Goal: Answer question/provide support: Share knowledge or assist other users

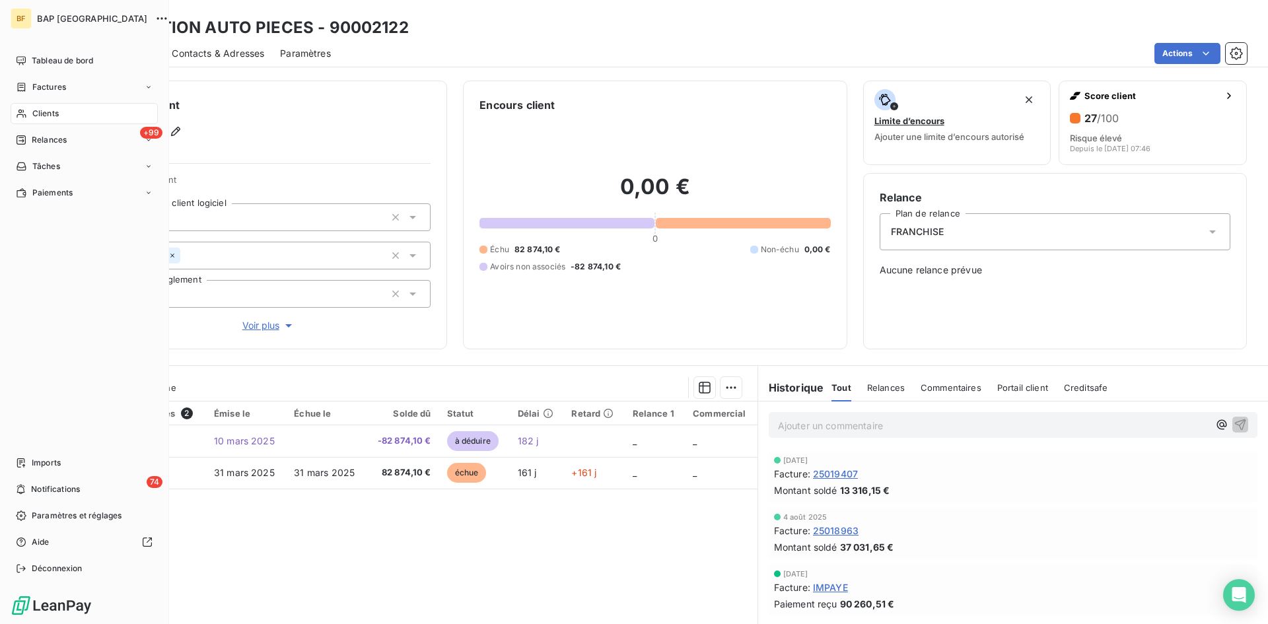
click at [51, 113] on span "Clients" at bounding box center [45, 114] width 26 height 12
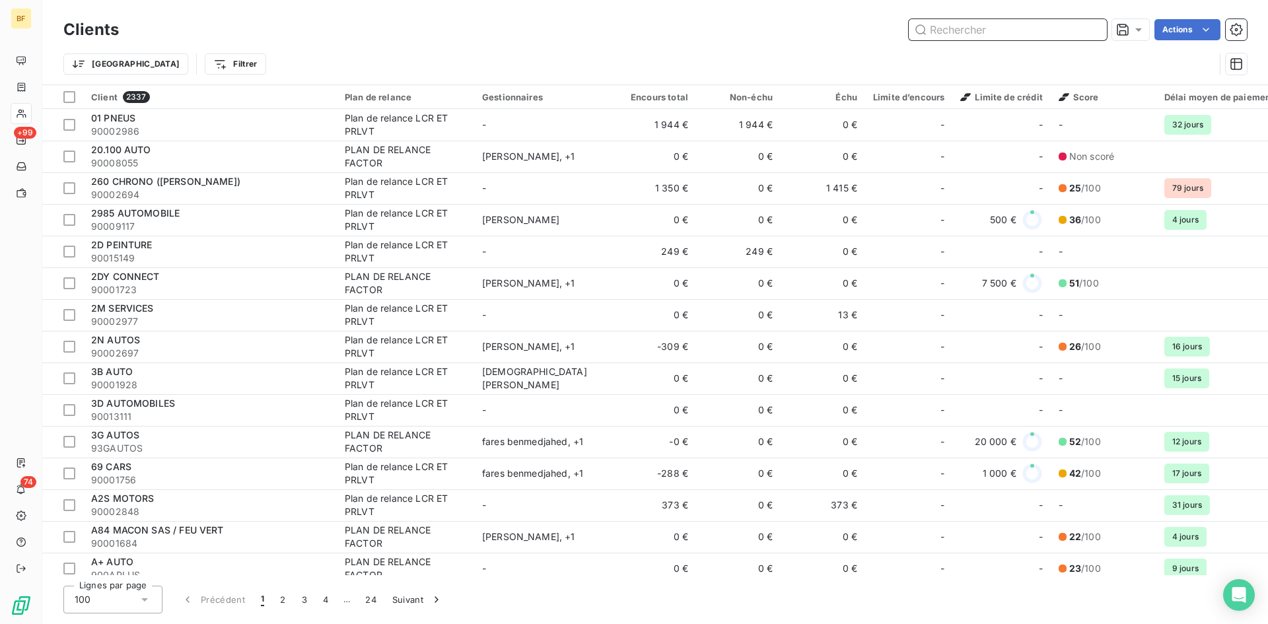
click at [954, 32] on input "text" at bounding box center [1008, 29] width 198 height 21
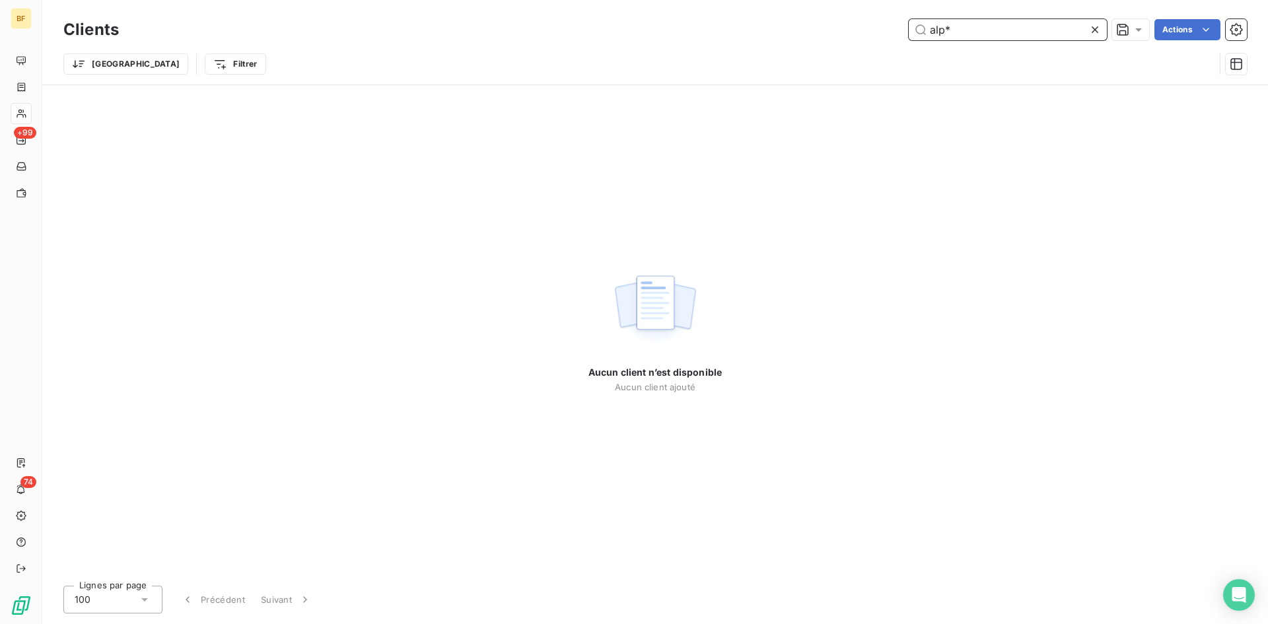
type input "alp"
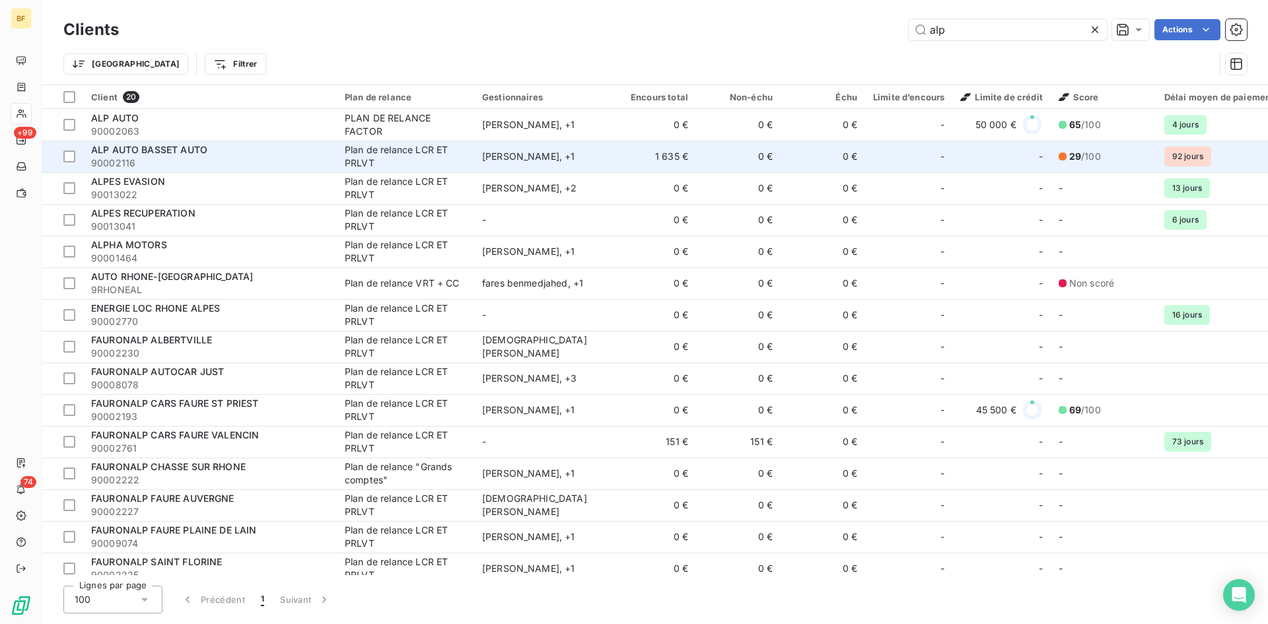
click at [198, 147] on span "ALP AUTO BASSET AUTO" at bounding box center [149, 149] width 116 height 11
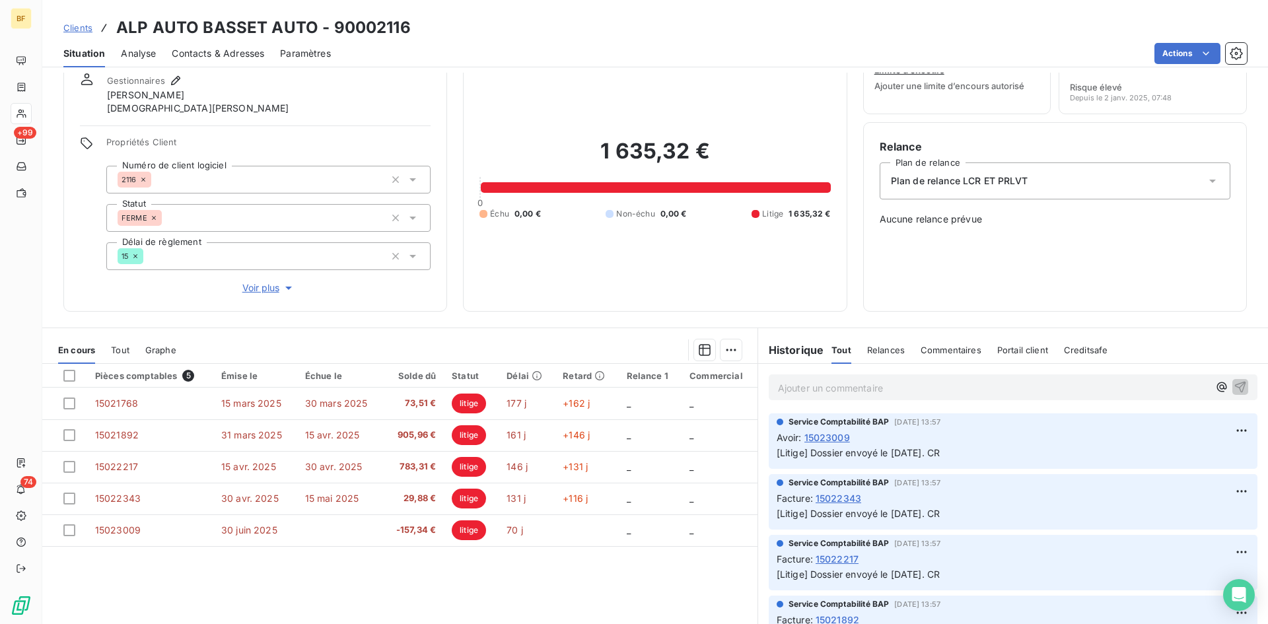
scroll to position [18, 0]
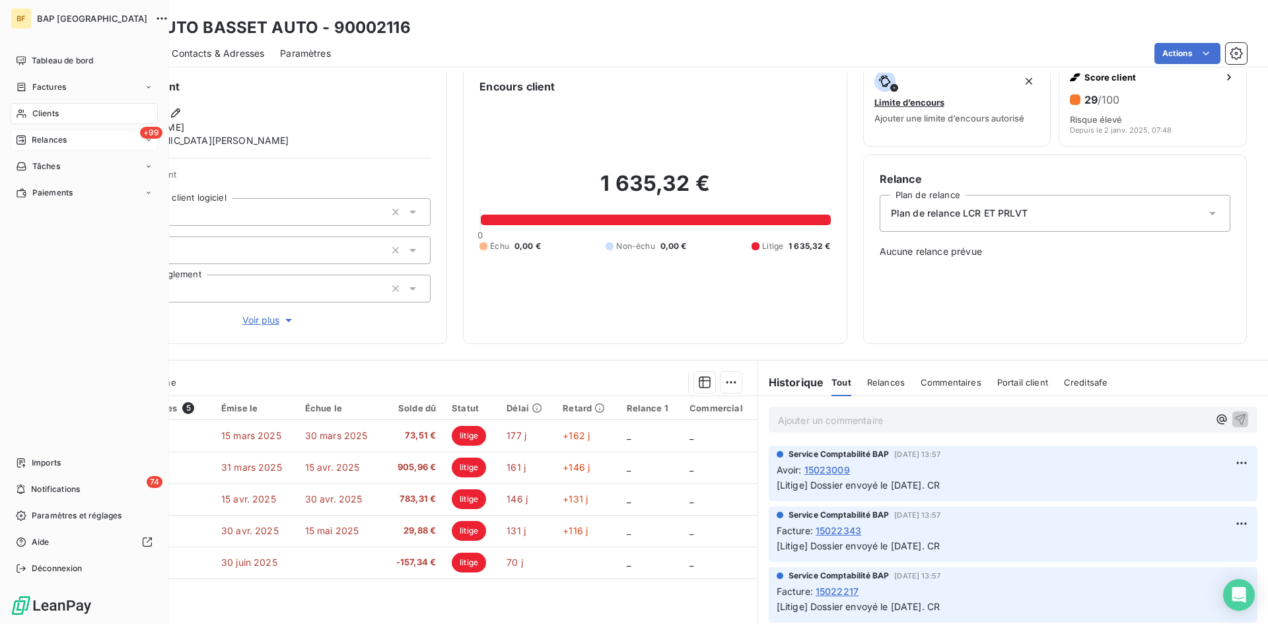
click at [42, 133] on div "+99 Relances" at bounding box center [84, 139] width 147 height 21
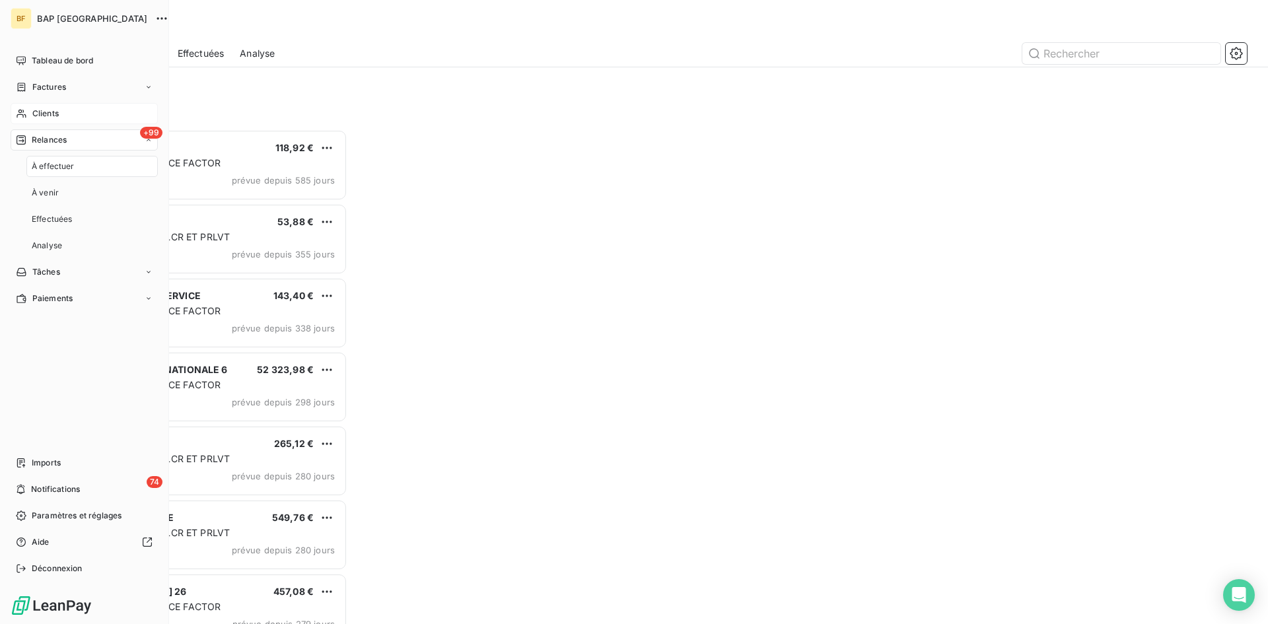
scroll to position [485, 274]
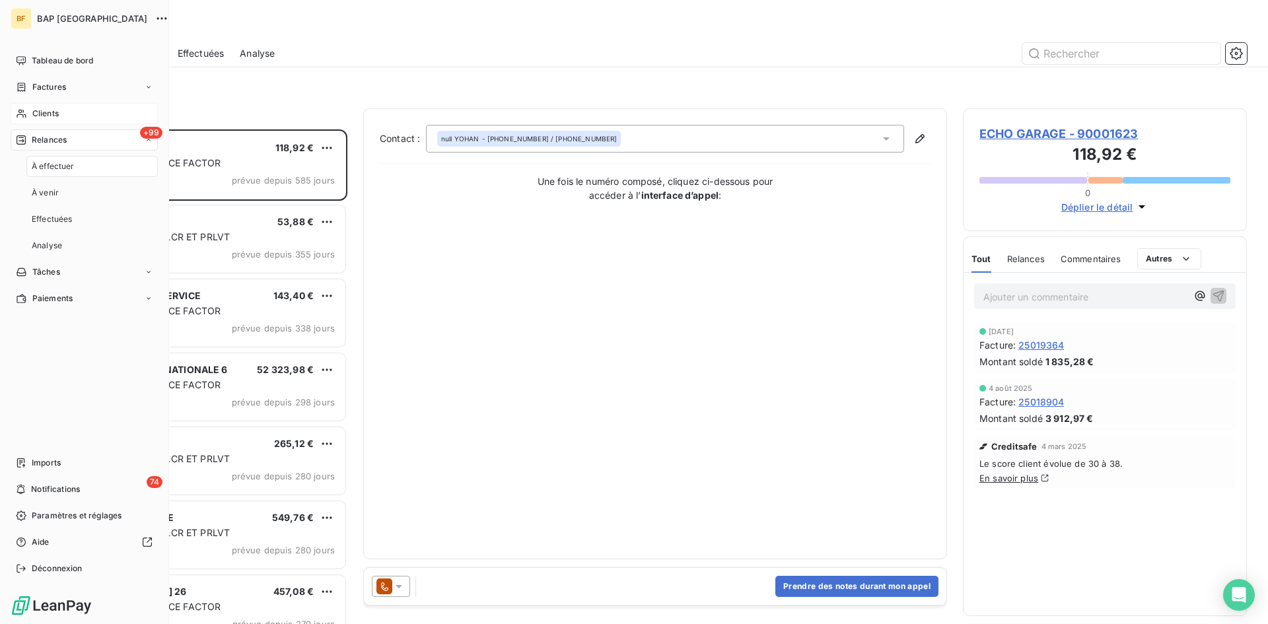
click at [64, 165] on span "À effectuer" at bounding box center [53, 167] width 43 height 12
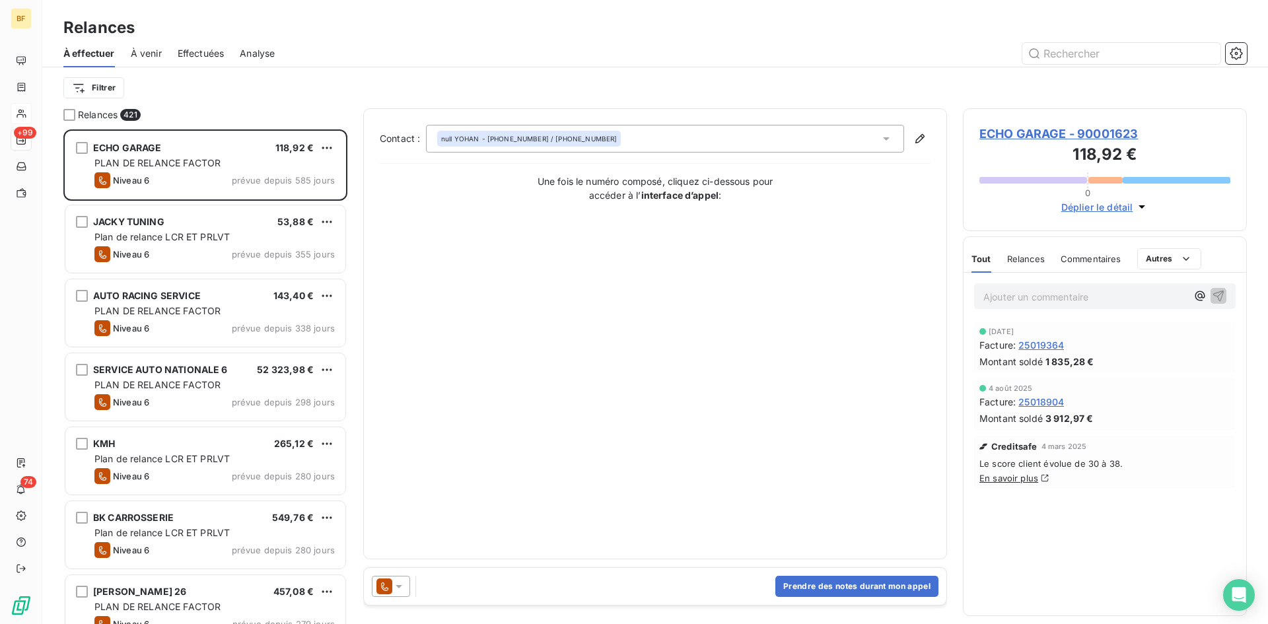
click at [357, 103] on div "Filtrer" at bounding box center [655, 87] width 1184 height 41
click at [108, 85] on html "BF +99 74 Relances À effectuer À venir Effectuées Analyse Filtrer Relances 421 …" at bounding box center [634, 312] width 1268 height 624
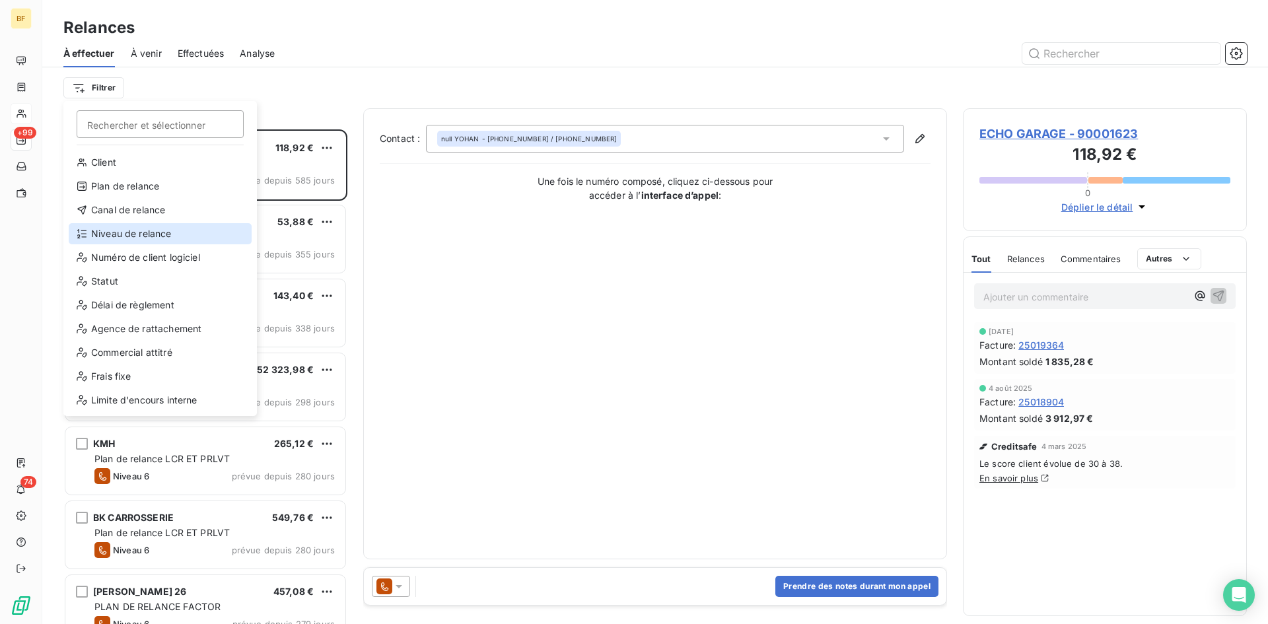
click at [124, 238] on div "Niveau de relance" at bounding box center [160, 233] width 183 height 21
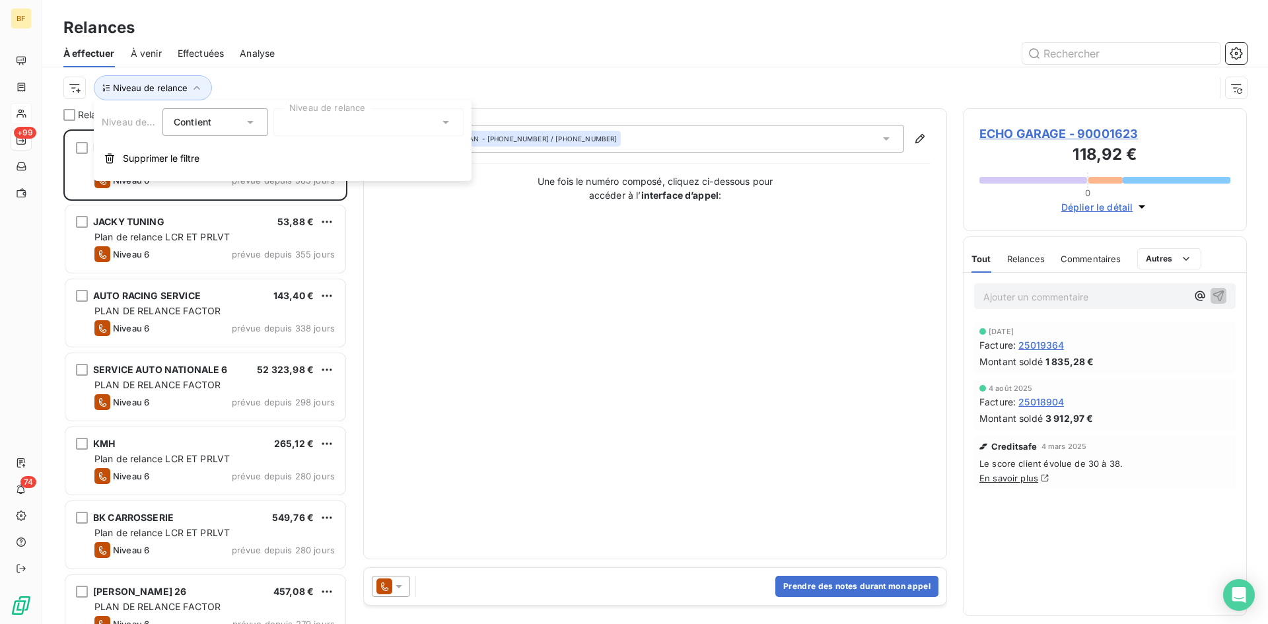
click at [241, 121] on div "Contient is" at bounding box center [209, 122] width 70 height 18
click at [272, 58] on span "Analyse" at bounding box center [257, 53] width 35 height 13
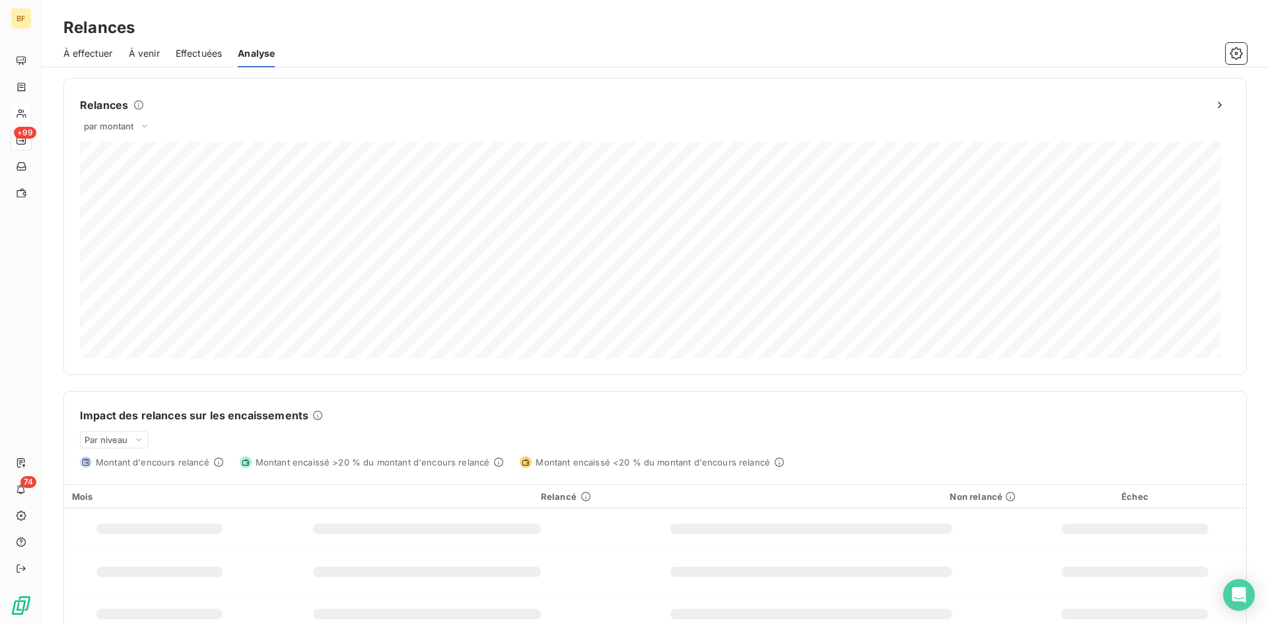
click at [84, 60] on div "À effectuer" at bounding box center [88, 54] width 50 height 28
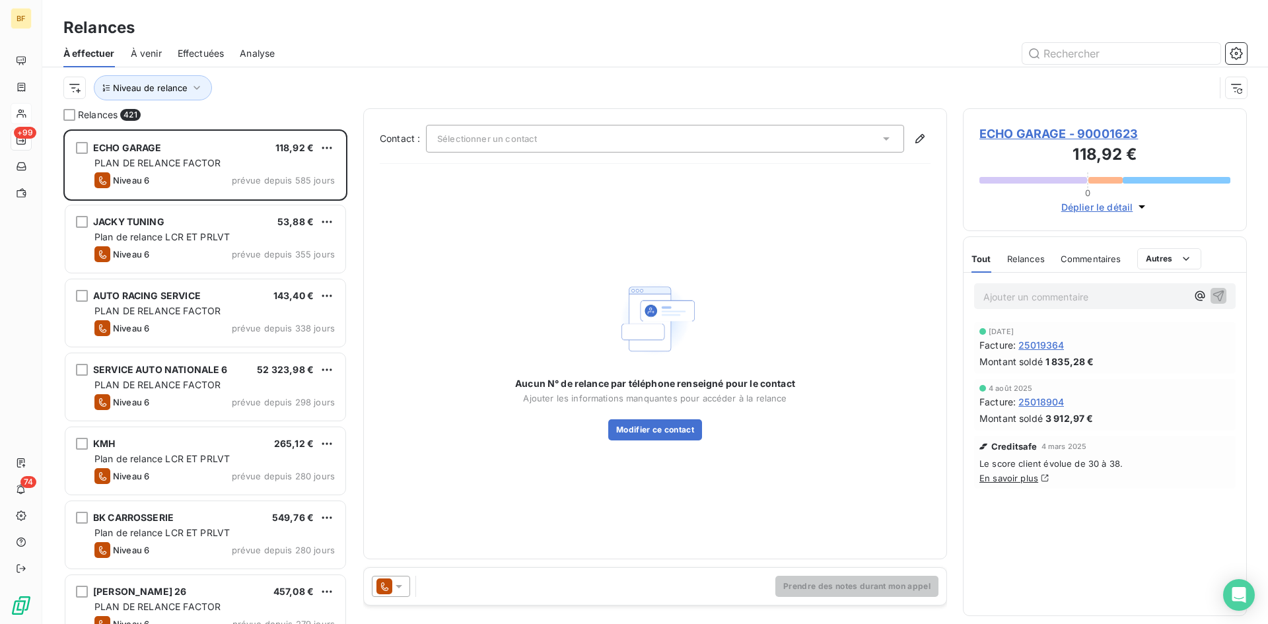
click at [904, 351] on div "Aucun N° de relance par téléphone renseigné pour le contact Ajouter les informa…" at bounding box center [655, 358] width 551 height 369
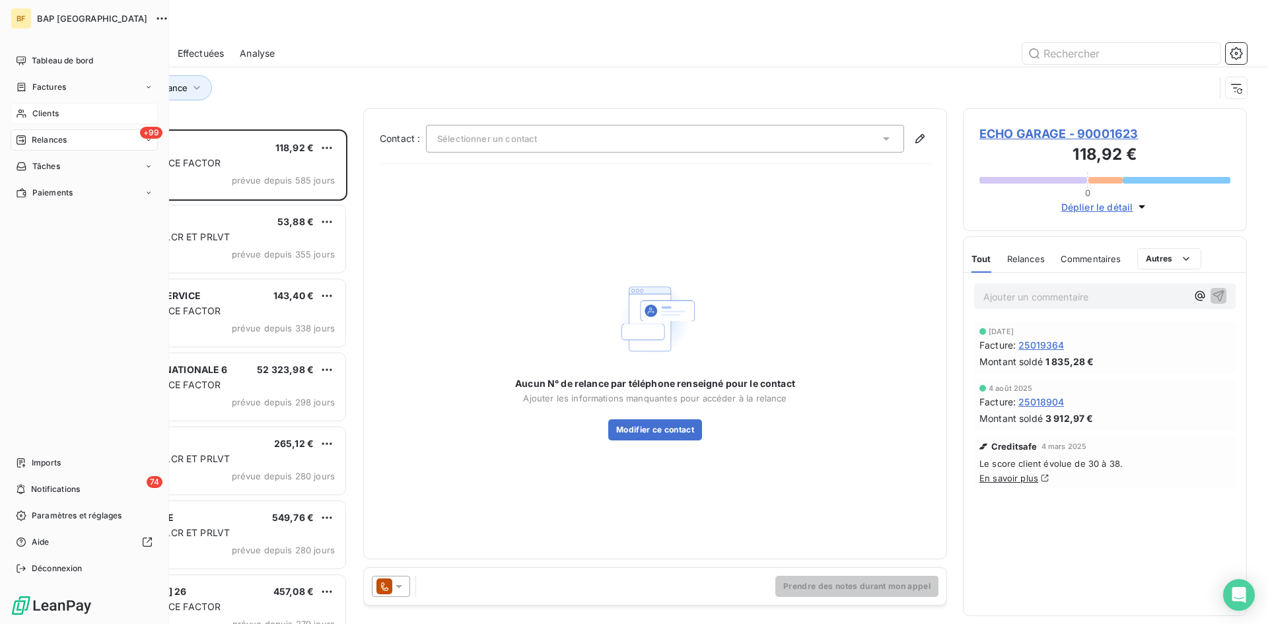
click at [38, 112] on span "Clients" at bounding box center [45, 114] width 26 height 12
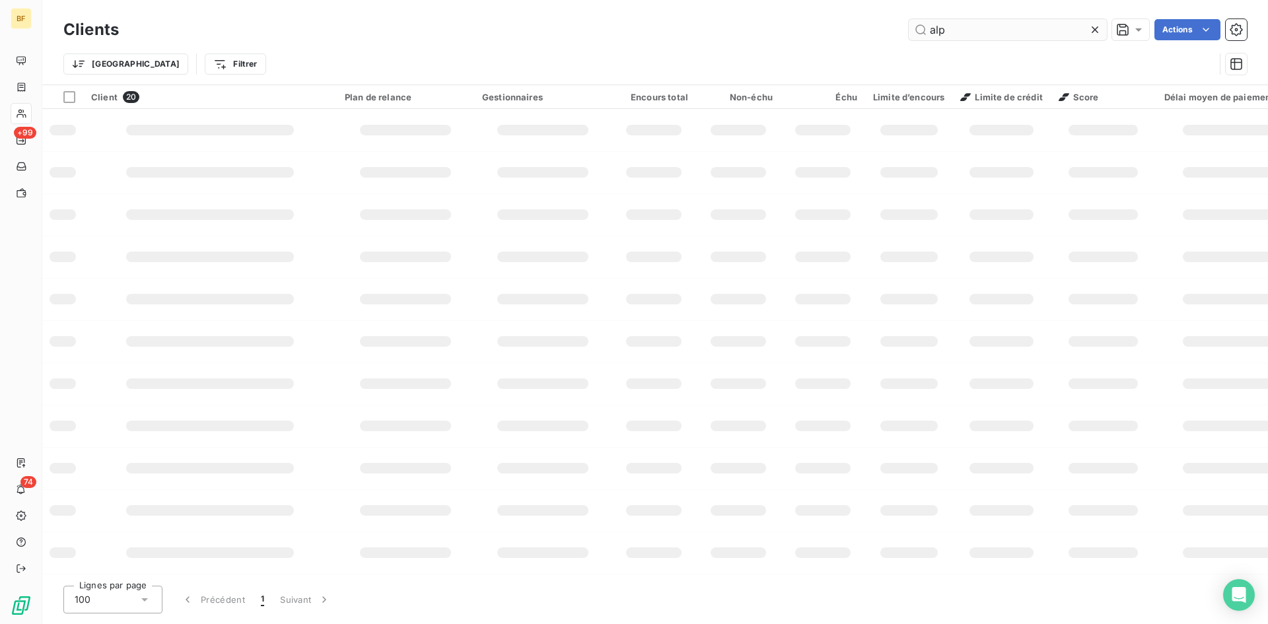
click at [988, 30] on input "alp" at bounding box center [1008, 29] width 198 height 21
type input "a"
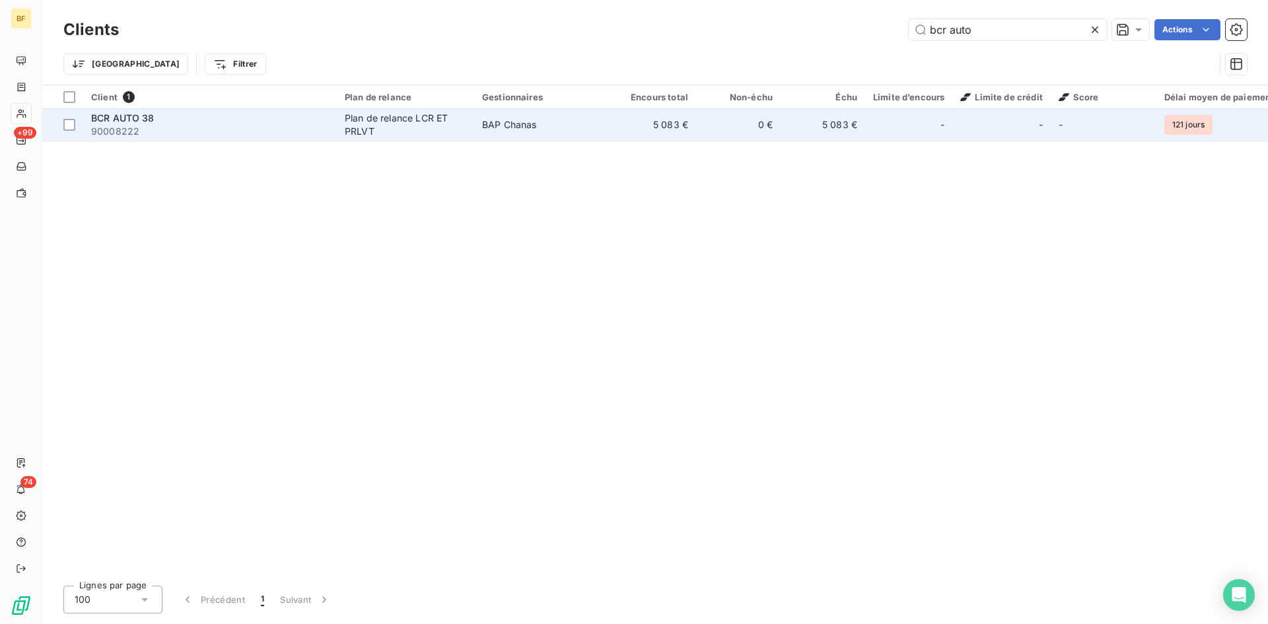
type input "bcr auto"
click at [221, 120] on div "BCR AUTO 38" at bounding box center [210, 118] width 238 height 13
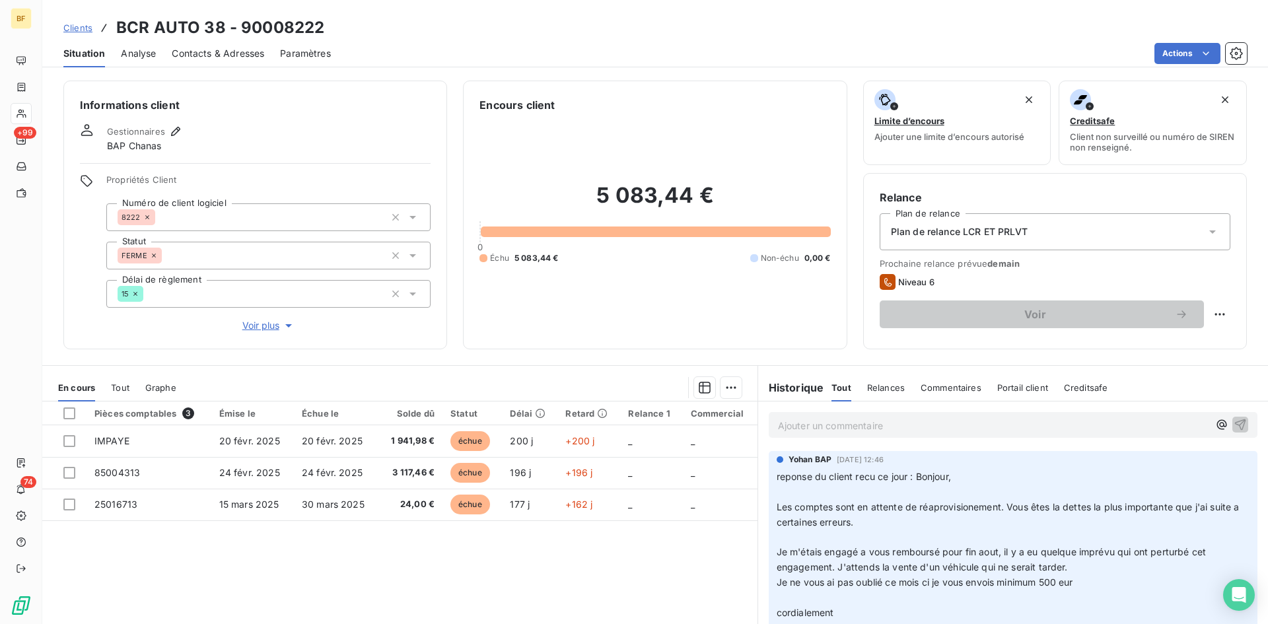
click at [844, 423] on p "Ajouter un commentaire ﻿" at bounding box center [993, 426] width 431 height 17
click at [1036, 433] on div "Appel à ce jour du client un virement effectué de 500€" at bounding box center [1013, 424] width 489 height 24
click at [1037, 418] on p "Appel à ce jour du client un virement effectué de 500€" at bounding box center [993, 425] width 431 height 15
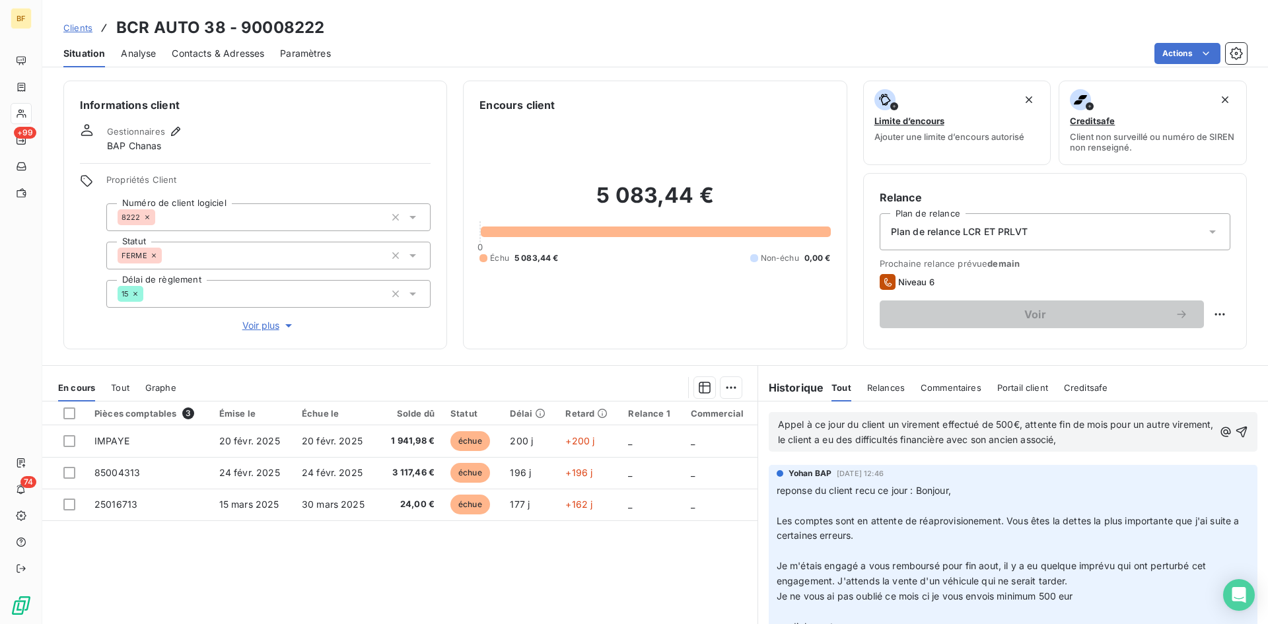
click at [1108, 447] on p "Appel à ce jour du client un virement effectué de 500€, attente fin de mois pou…" at bounding box center [996, 433] width 436 height 30
